Goal: Transaction & Acquisition: Purchase product/service

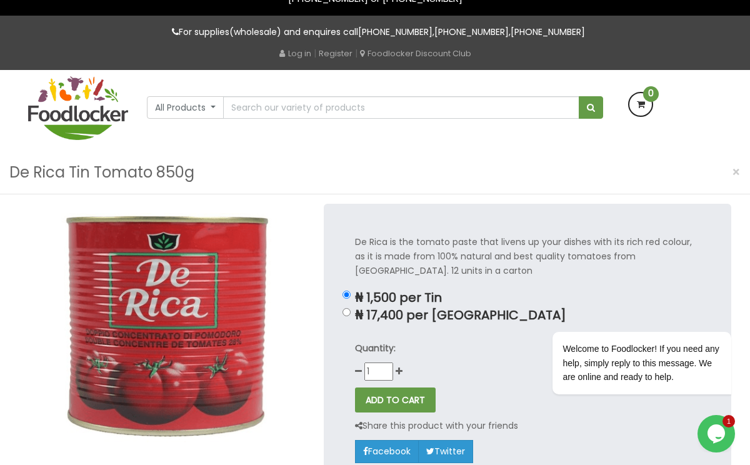
click at [715, 434] on icon "Chat widget" at bounding box center [715, 433] width 17 height 19
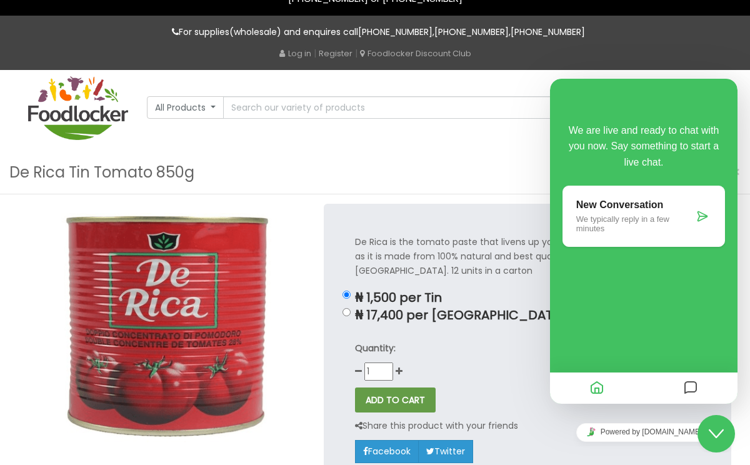
click at [330, 122] on div "All Products All Products Baby Food Baking Biscuit" at bounding box center [375, 110] width 712 height 81
click at [380, 158] on div "De Rica Tin Tomato 850g ×" at bounding box center [375, 172] width 750 height 43
click at [440, 155] on div "De Rica Tin Tomato 850g ×" at bounding box center [375, 172] width 750 height 43
click at [474, 381] on div "De Rica is the tomato paste that livens up your dishes with its rich red colour…" at bounding box center [528, 349] width 408 height 290
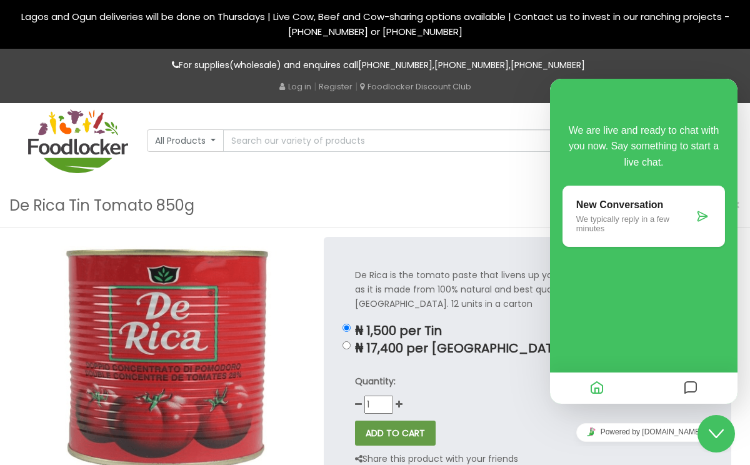
click at [102, 140] on img at bounding box center [78, 141] width 100 height 64
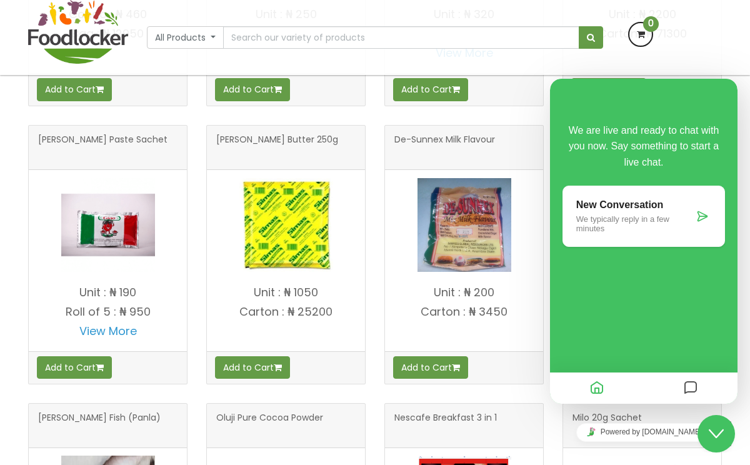
scroll to position [602, 0]
